Goal: Check status: Check status

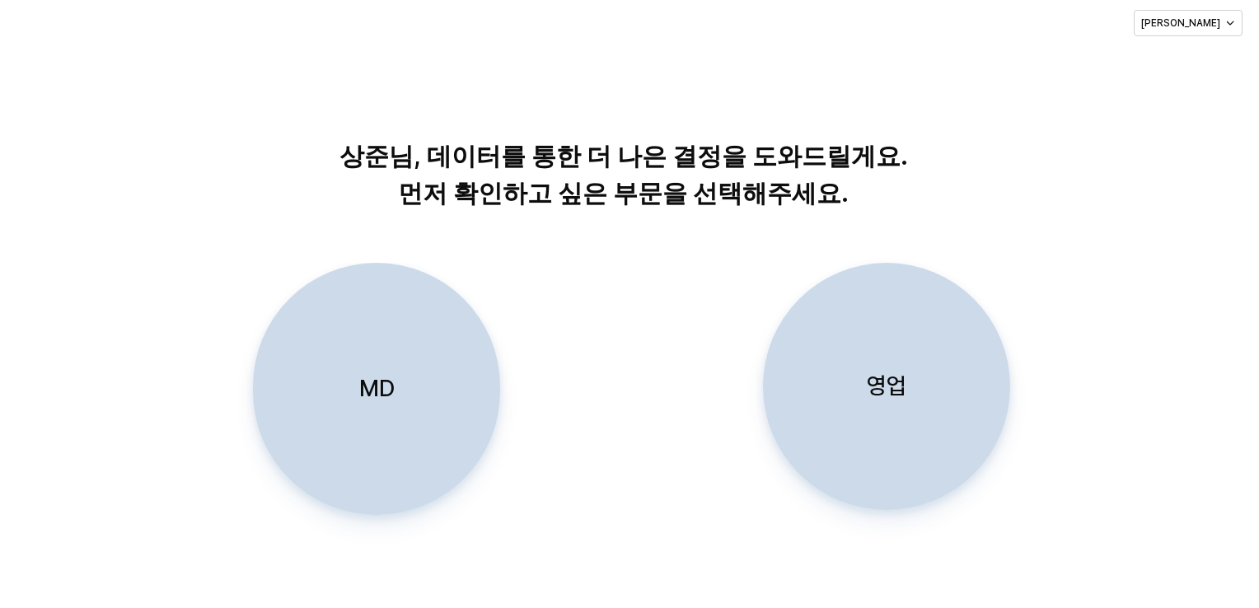
click at [870, 316] on div "영업" at bounding box center [886, 387] width 232 height 246
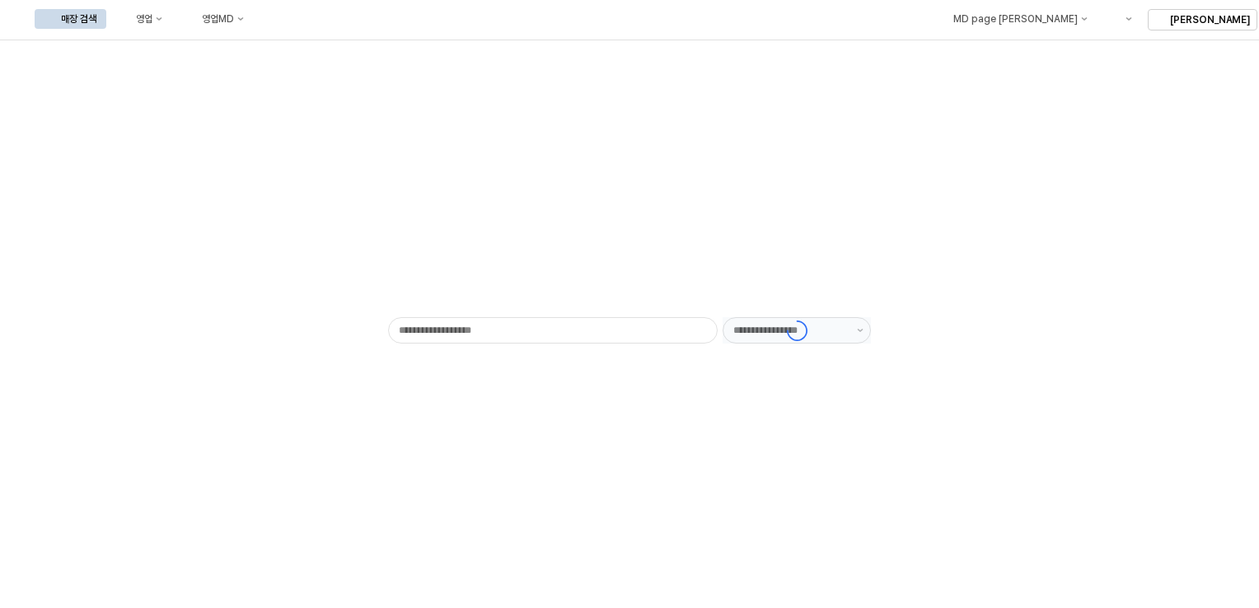
type input "******"
click at [172, 28] on button "영업" at bounding box center [141, 19] width 63 height 20
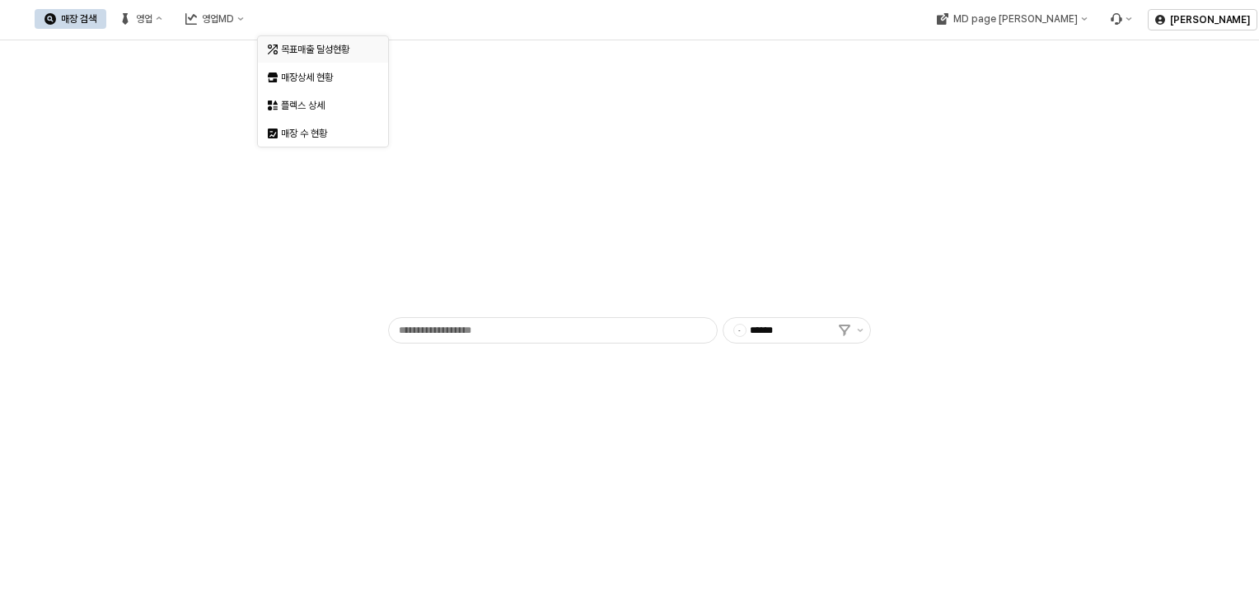
click at [319, 44] on div "목표매출 달성현황" at bounding box center [324, 49] width 87 height 13
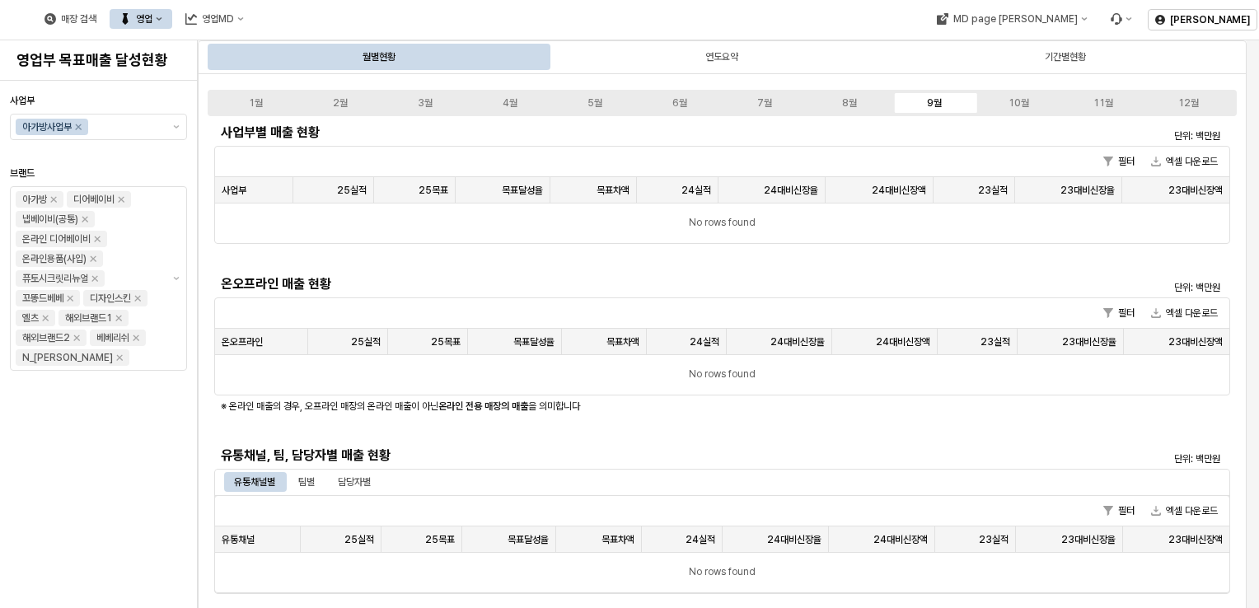
drag, startPoint x: 138, startPoint y: 16, endPoint x: 191, endPoint y: 132, distance: 126.8
click at [850, 104] on div "8월" at bounding box center [849, 103] width 15 height 12
click at [933, 105] on div "9월" at bounding box center [934, 103] width 15 height 12
click at [854, 105] on div "8월" at bounding box center [849, 103] width 15 height 12
click at [931, 105] on div "9월" at bounding box center [934, 103] width 15 height 12
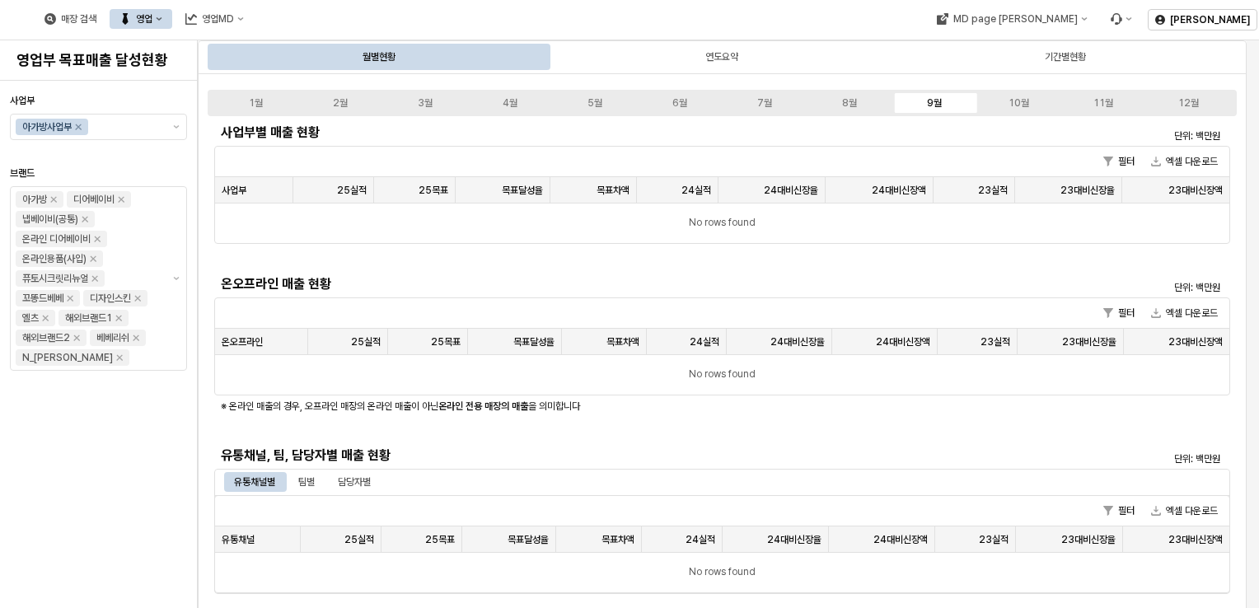
click at [488, 263] on div "사업부별 매출 현황 단위: 백만원 필터 엑셀 다운로드 사업부 사업부 25실적 25실적 25목표 25목표 목표달성율 목표달성율 목표차액 목표차액…" at bounding box center [722, 435] width 1016 height 633
